Goal: Register for event/course

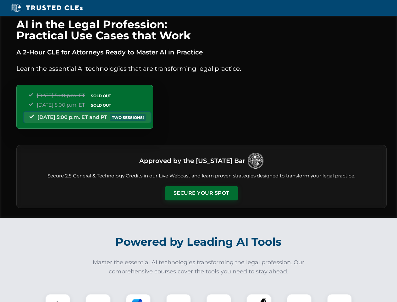
click at [201, 193] on button "Secure Your Spot" at bounding box center [202, 193] width 74 height 14
click at [58, 298] on img at bounding box center [58, 306] width 18 height 18
click at [98, 298] on div at bounding box center [98, 306] width 25 height 25
